Goal: Navigation & Orientation: Find specific page/section

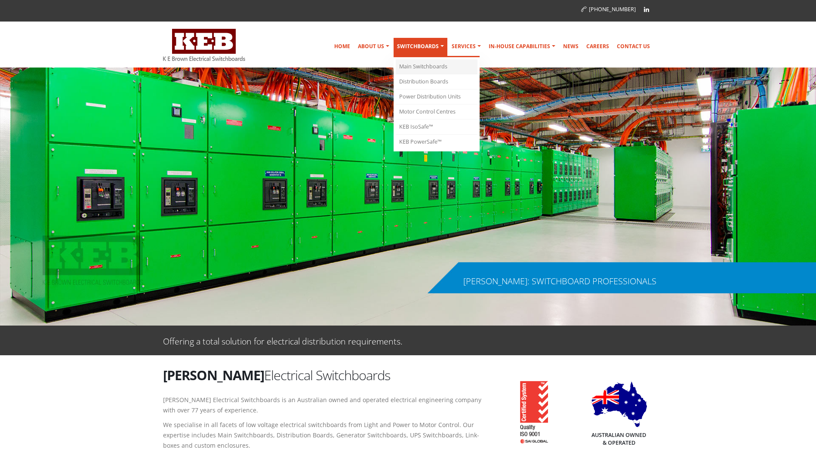
click at [409, 63] on link "Main Switchboards" at bounding box center [437, 66] width 82 height 15
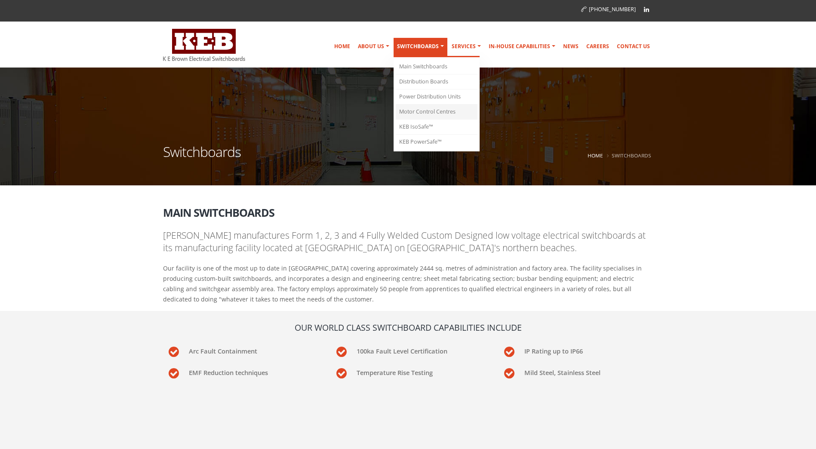
click at [414, 114] on link "Motor Control Centres" at bounding box center [437, 112] width 82 height 15
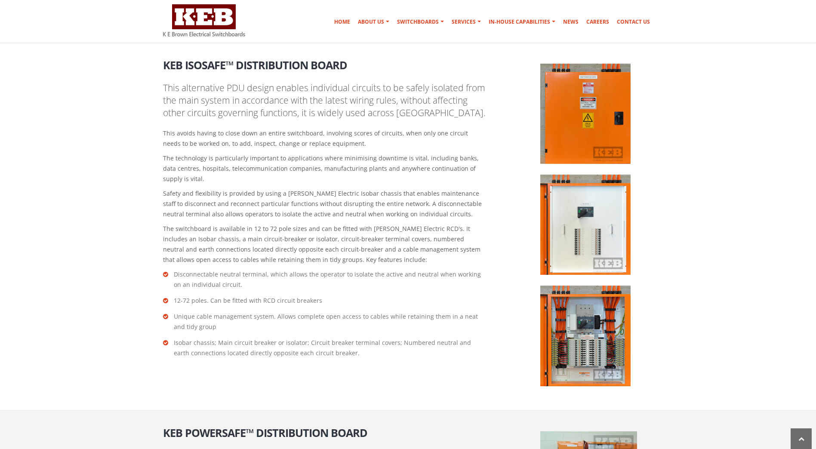
scroll to position [1076, 0]
